Goal: Information Seeking & Learning: Compare options

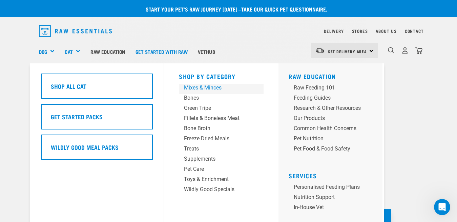
click at [195, 87] on div "Mixes & Minces" at bounding box center [215, 88] width 63 height 8
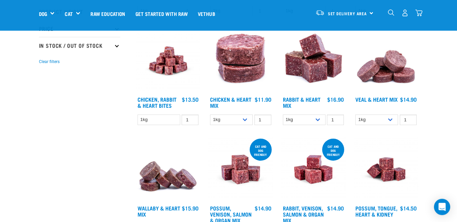
scroll to position [138, 0]
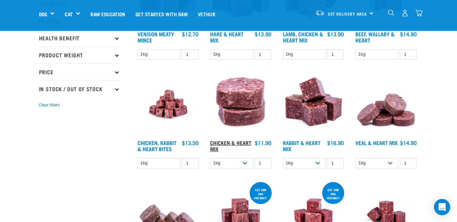
click at [226, 145] on link "Chicken & Heart Mix" at bounding box center [230, 145] width 41 height 9
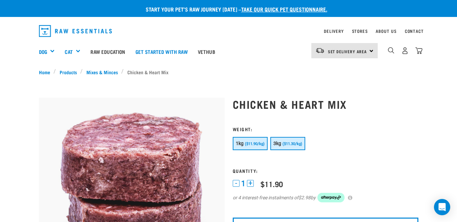
click at [292, 145] on span "($11.30/kg)" at bounding box center [293, 144] width 20 height 4
click at [254, 143] on span "($11.90/kg)" at bounding box center [255, 144] width 20 height 4
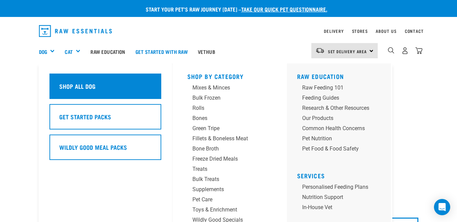
click at [76, 86] on h5 "Shop All Dog" at bounding box center [77, 86] width 36 height 9
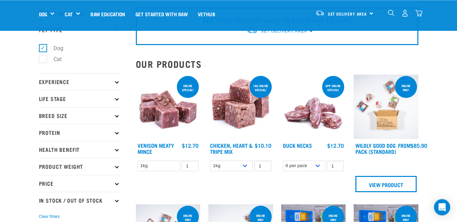
scroll to position [104, 0]
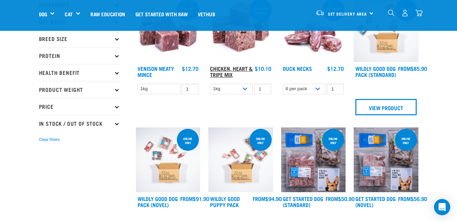
click at [223, 67] on link "Chicken, Heart & Tripe Mix" at bounding box center [231, 71] width 43 height 9
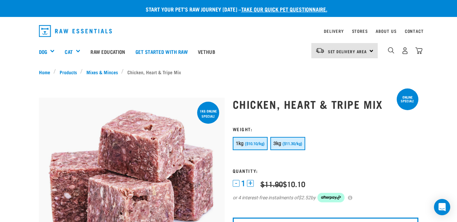
click at [285, 141] on button "3kg ($11.30/kg)" at bounding box center [288, 143] width 35 height 13
click at [247, 147] on button "1kg ($10.10/kg)" at bounding box center [250, 143] width 35 height 13
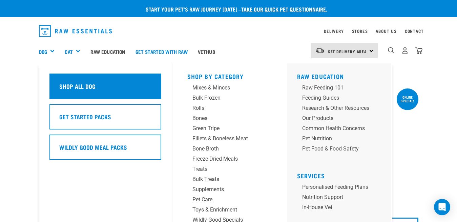
click at [63, 85] on h5 "Shop All Dog" at bounding box center [77, 86] width 36 height 9
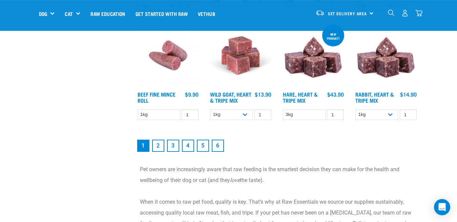
scroll to position [968, 0]
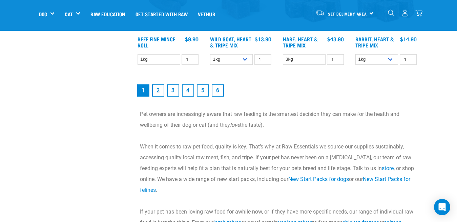
click at [158, 97] on link "2" at bounding box center [158, 90] width 12 height 12
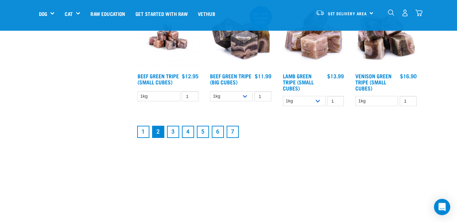
scroll to position [864, 0]
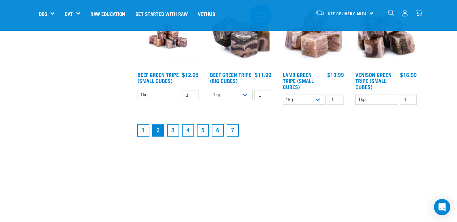
click at [143, 137] on link "1" at bounding box center [143, 130] width 12 height 12
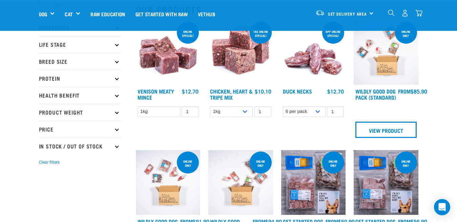
scroll to position [69, 0]
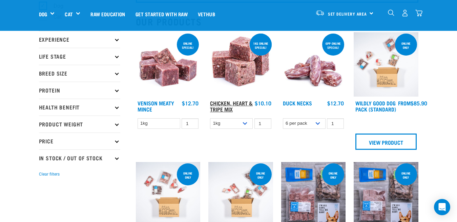
click at [239, 103] on link "Chicken, Heart & Tripe Mix" at bounding box center [231, 105] width 43 height 9
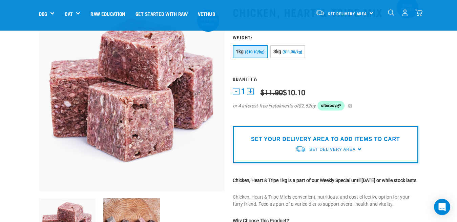
scroll to position [35, 0]
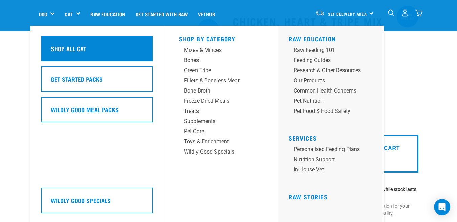
click at [71, 51] on h5 "Shop All Cat" at bounding box center [69, 48] width 36 height 9
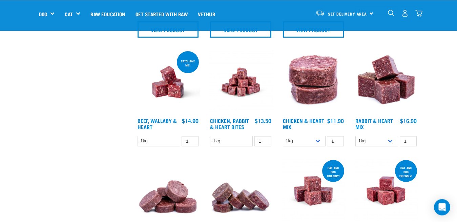
scroll to position [311, 0]
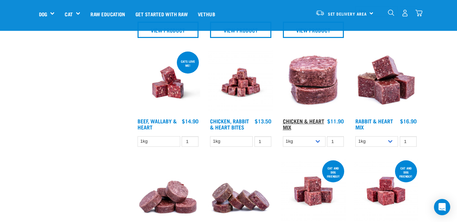
click at [299, 120] on link "Chicken & Heart Mix" at bounding box center [303, 123] width 41 height 9
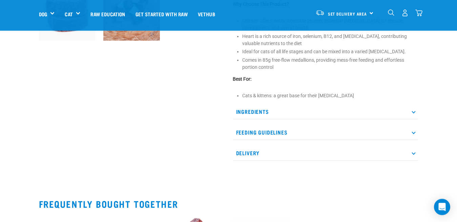
scroll to position [242, 0]
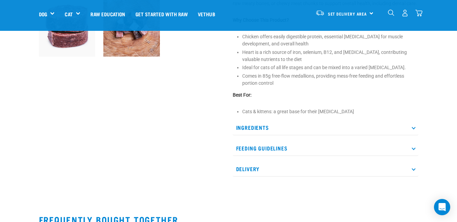
click at [414, 128] on icon at bounding box center [414, 127] width 4 height 4
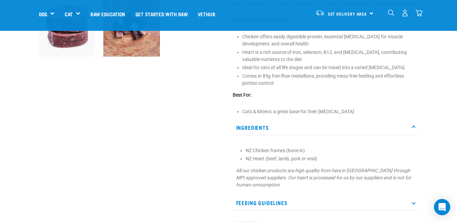
click at [414, 128] on icon at bounding box center [414, 127] width 4 height 4
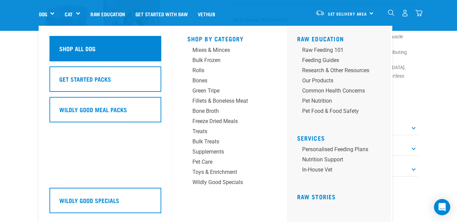
click at [70, 47] on h5 "Shop All Dog" at bounding box center [77, 48] width 36 height 9
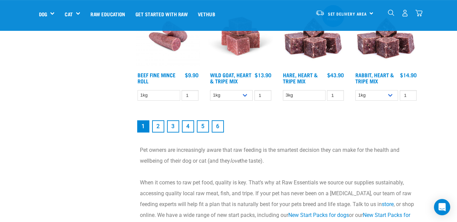
scroll to position [934, 0]
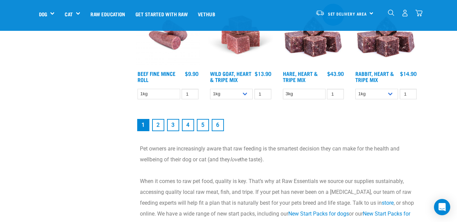
click at [157, 131] on link "2" at bounding box center [158, 125] width 12 height 12
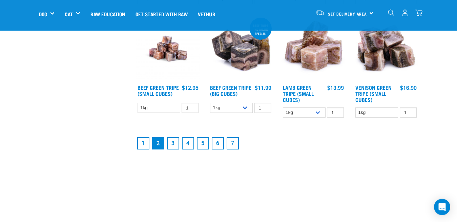
scroll to position [864, 0]
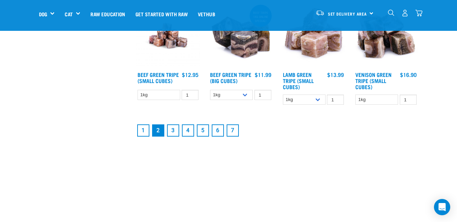
click at [175, 137] on link "3" at bounding box center [173, 130] width 12 height 12
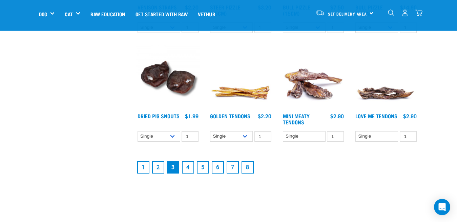
scroll to position [830, 0]
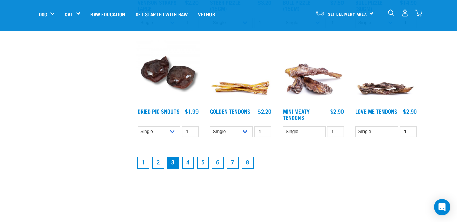
click at [187, 158] on link "4" at bounding box center [188, 163] width 12 height 12
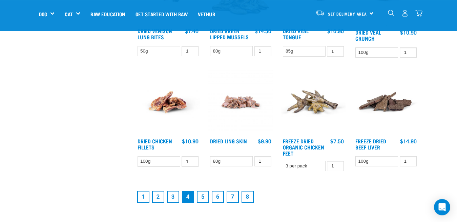
scroll to position [830, 0]
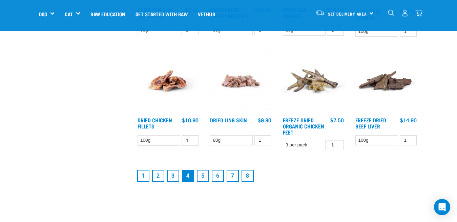
click at [202, 170] on link "5" at bounding box center [203, 176] width 12 height 12
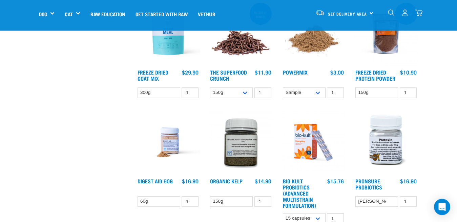
scroll to position [311, 0]
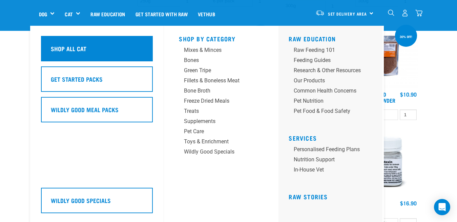
click at [81, 52] on h5 "Shop All Cat" at bounding box center [69, 48] width 36 height 9
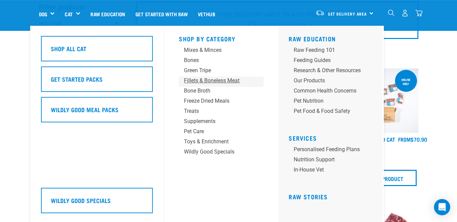
scroll to position [35, 0]
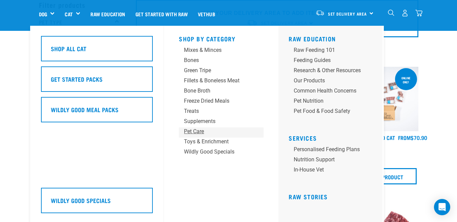
click at [195, 132] on div "Pet Care" at bounding box center [215, 131] width 63 height 8
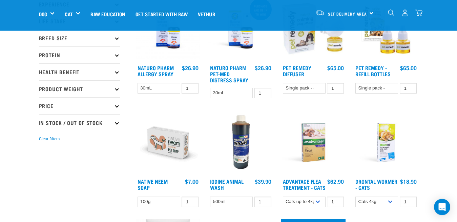
scroll to position [104, 0]
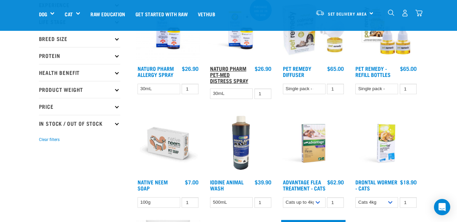
click at [225, 69] on link "Naturo Pharm Pet-Med Distress Spray" at bounding box center [229, 74] width 38 height 15
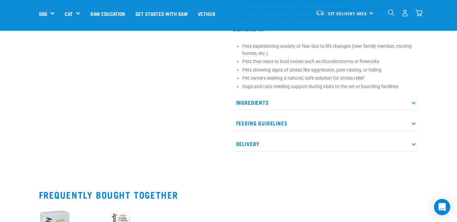
scroll to position [346, 0]
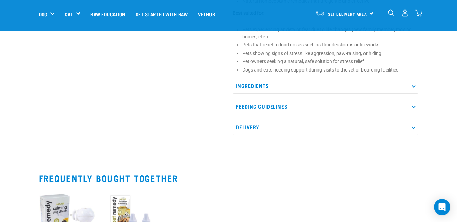
click at [413, 114] on p "Feeding Guidelines" at bounding box center [326, 106] width 186 height 15
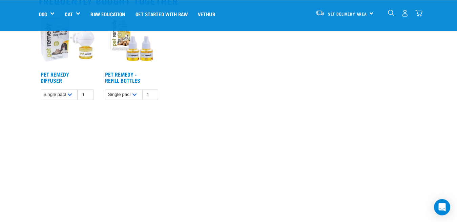
scroll to position [598, 0]
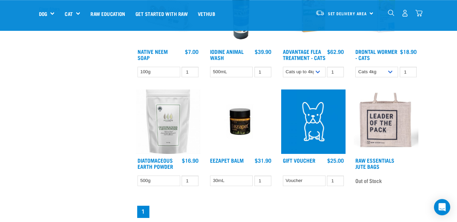
scroll to position [277, 0]
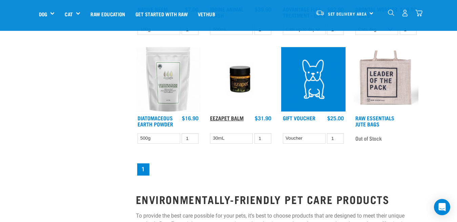
click at [239, 119] on link "Eezapet Balm" at bounding box center [227, 117] width 34 height 3
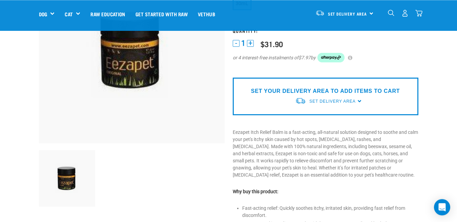
scroll to position [104, 0]
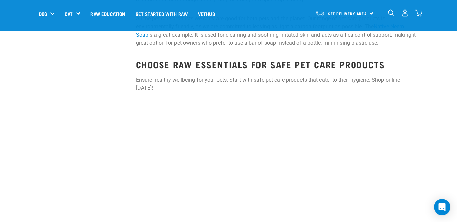
scroll to position [657, 0]
